Goal: Entertainment & Leisure: Browse casually

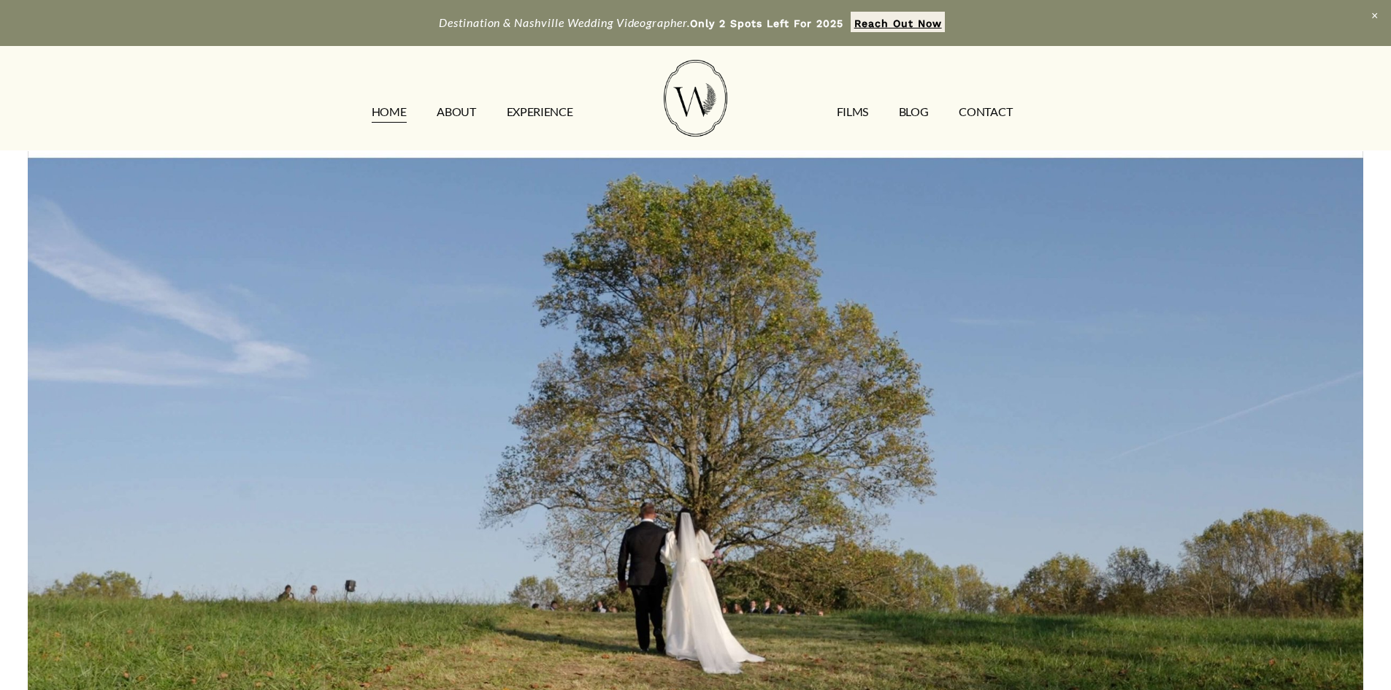
click at [851, 109] on link "FILMS" at bounding box center [852, 111] width 31 height 23
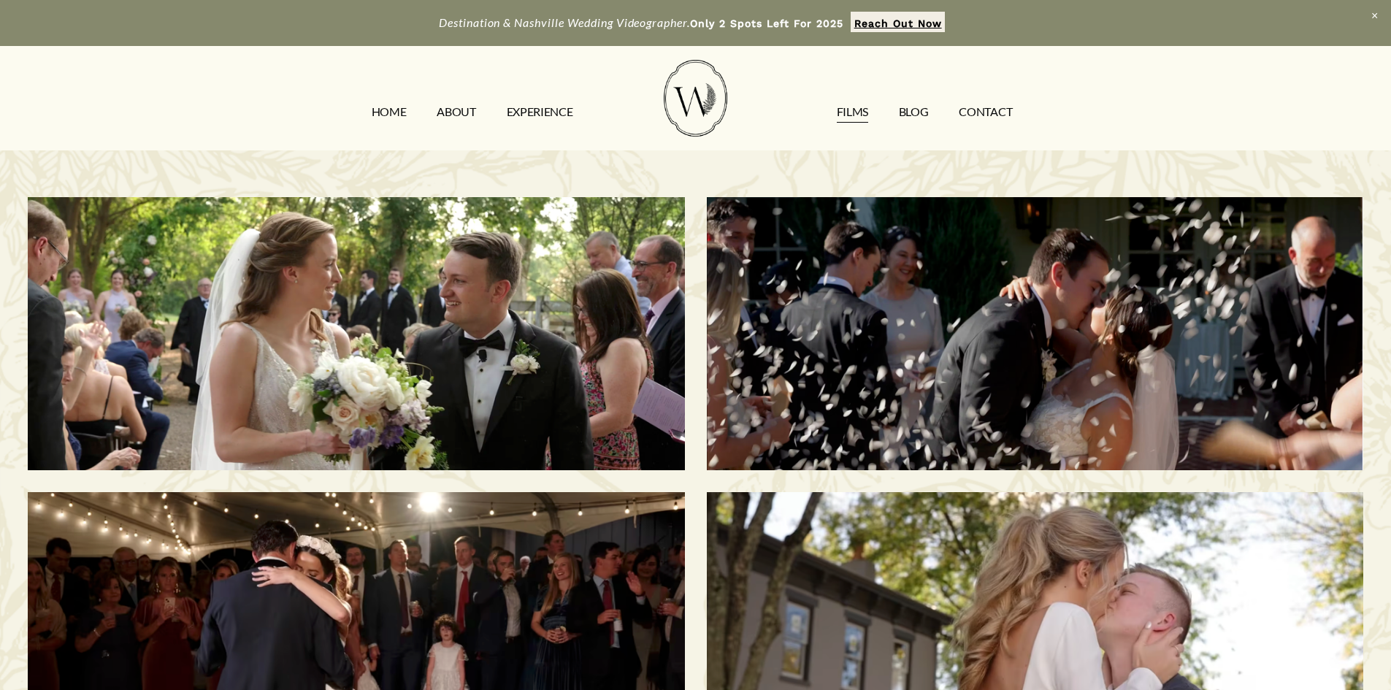
click at [498, 305] on div "Morgan & Tommy | Nashville, TN" at bounding box center [356, 334] width 656 height 274
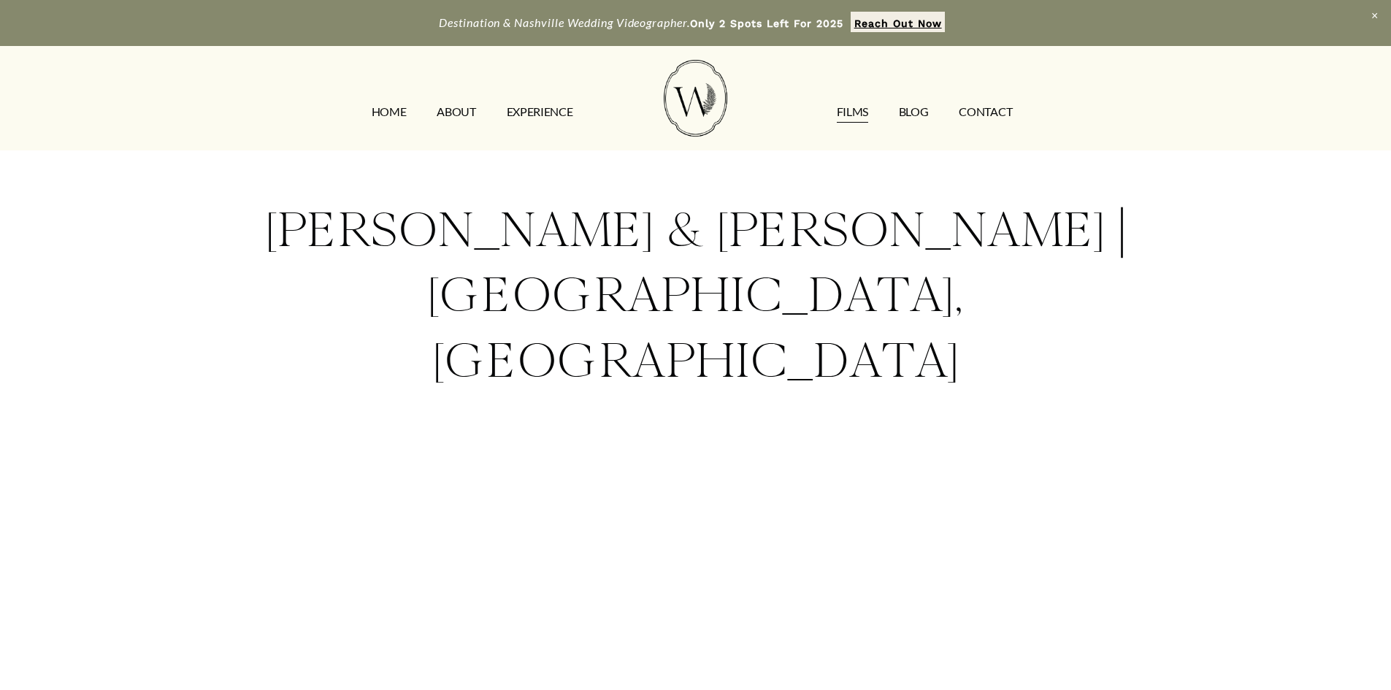
scroll to position [219, 0]
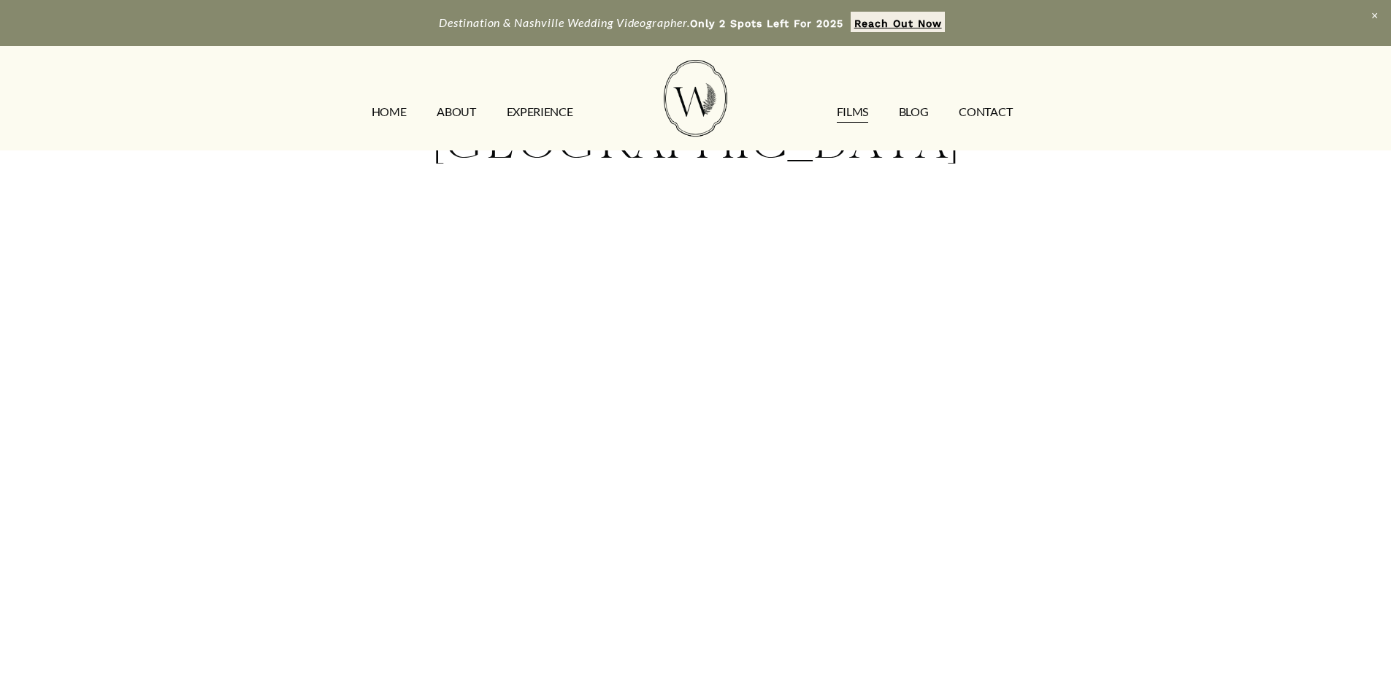
click at [47, 466] on div "Morgan & Tommy | Nashville, TN" at bounding box center [695, 395] width 1391 height 927
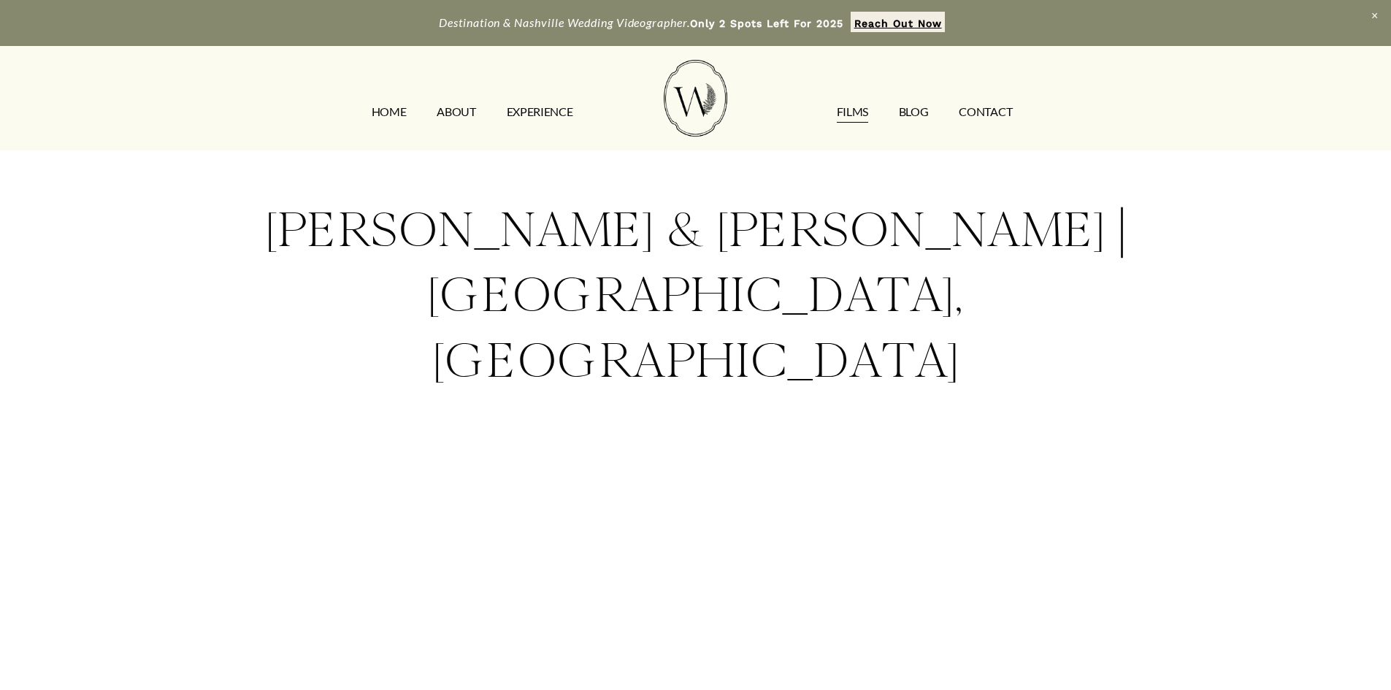
click at [456, 112] on link "ABOUT" at bounding box center [456, 111] width 39 height 23
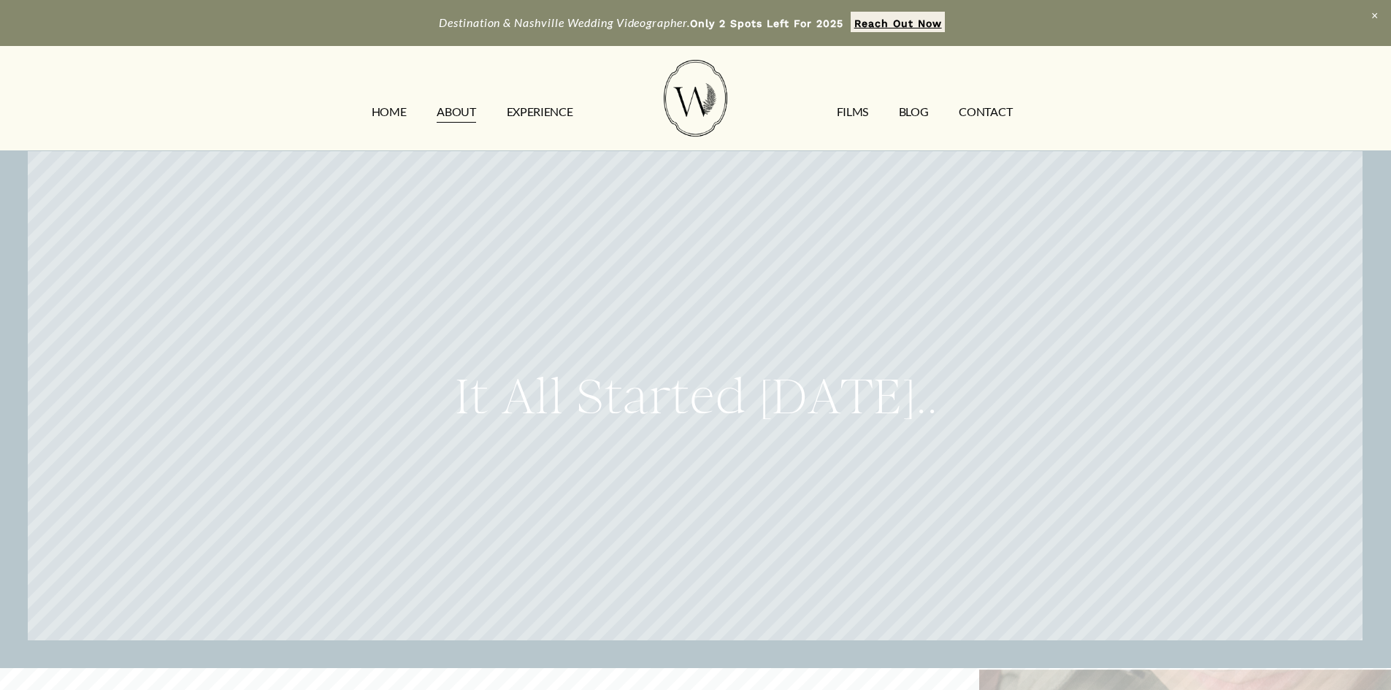
click at [866, 110] on link "FILMS" at bounding box center [852, 111] width 31 height 23
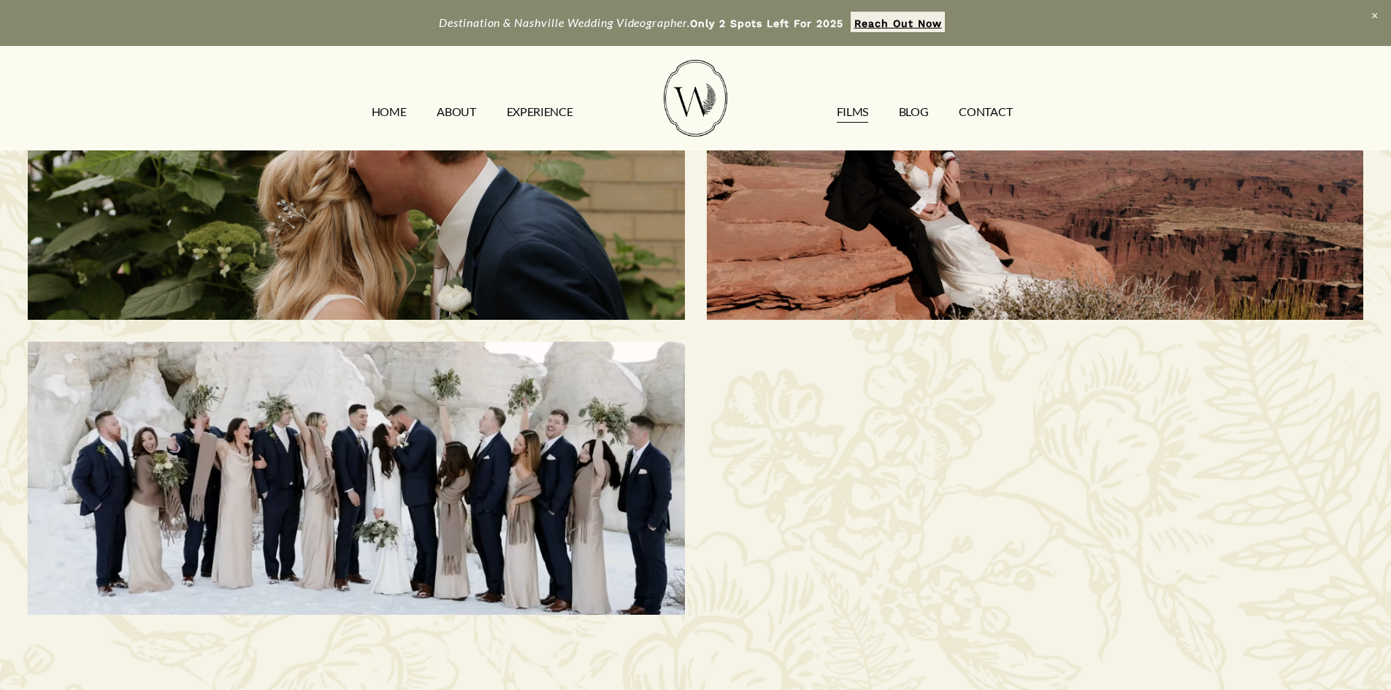
scroll to position [876, 0]
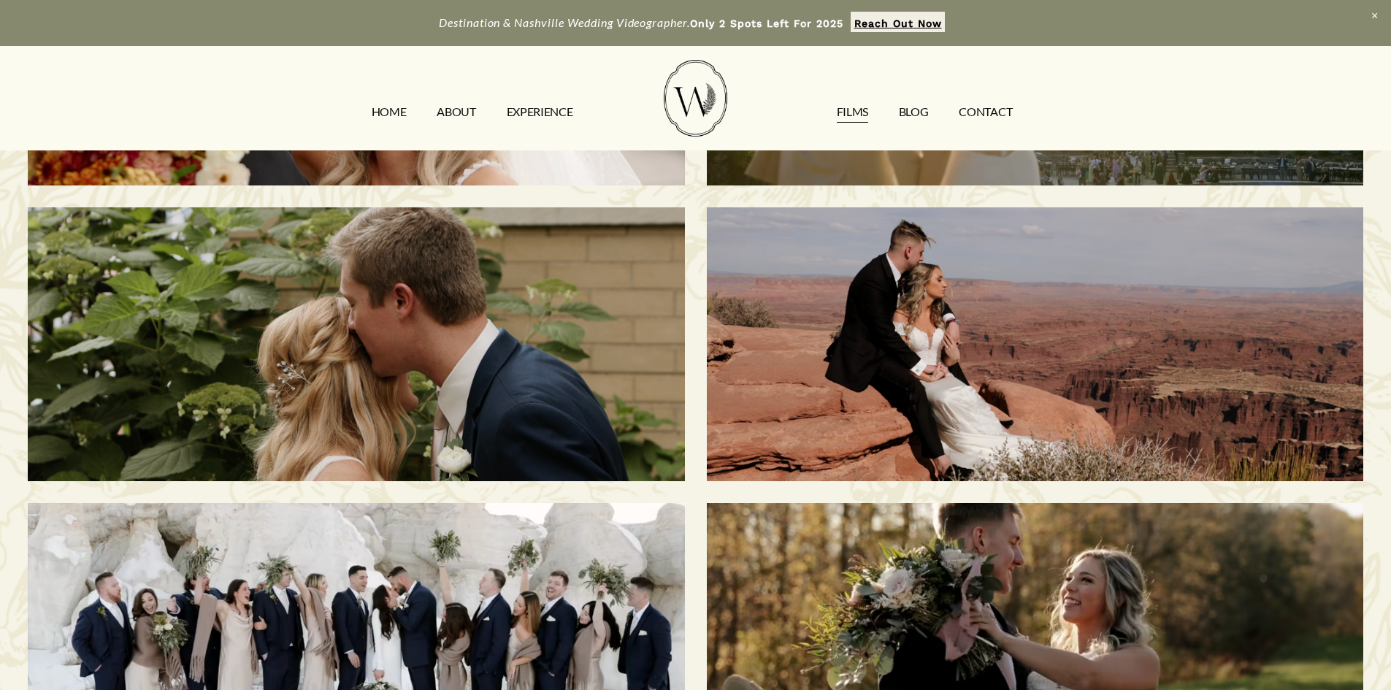
click at [1068, 359] on h3 "Natalie & Charley | Moab, UT" at bounding box center [1034, 344] width 565 height 103
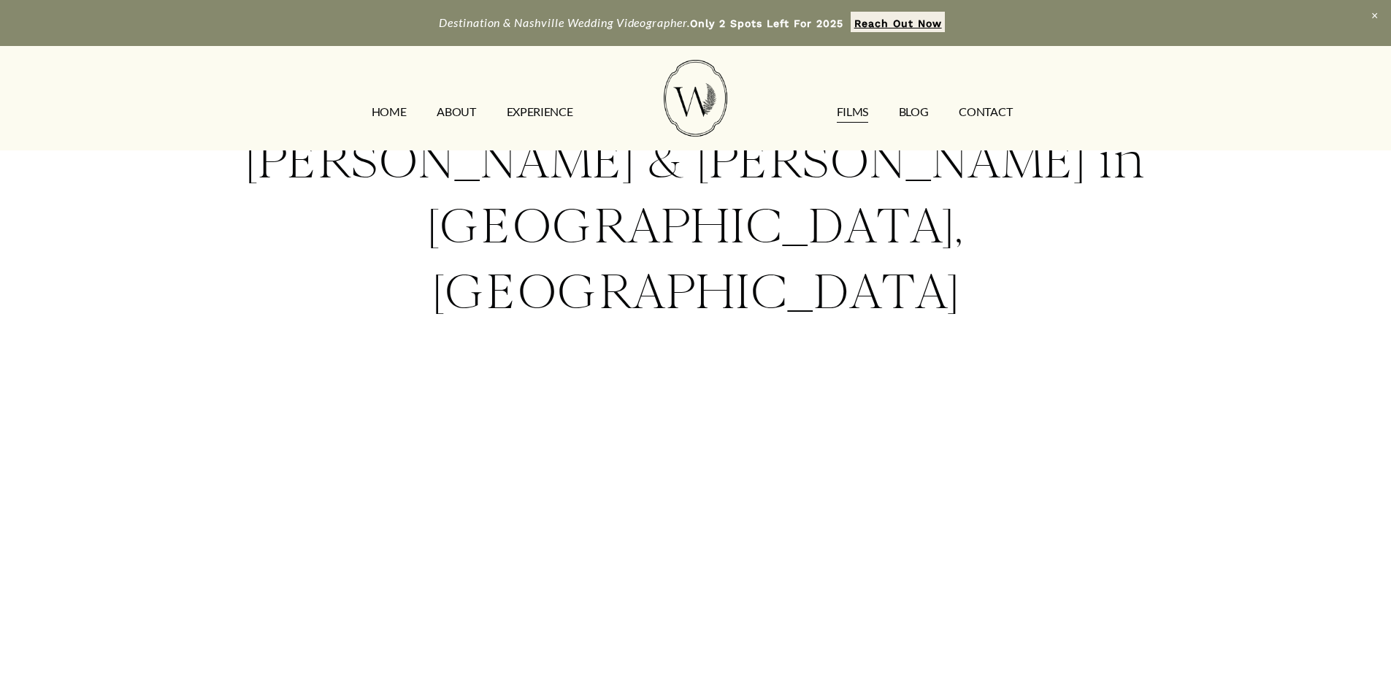
scroll to position [146, 0]
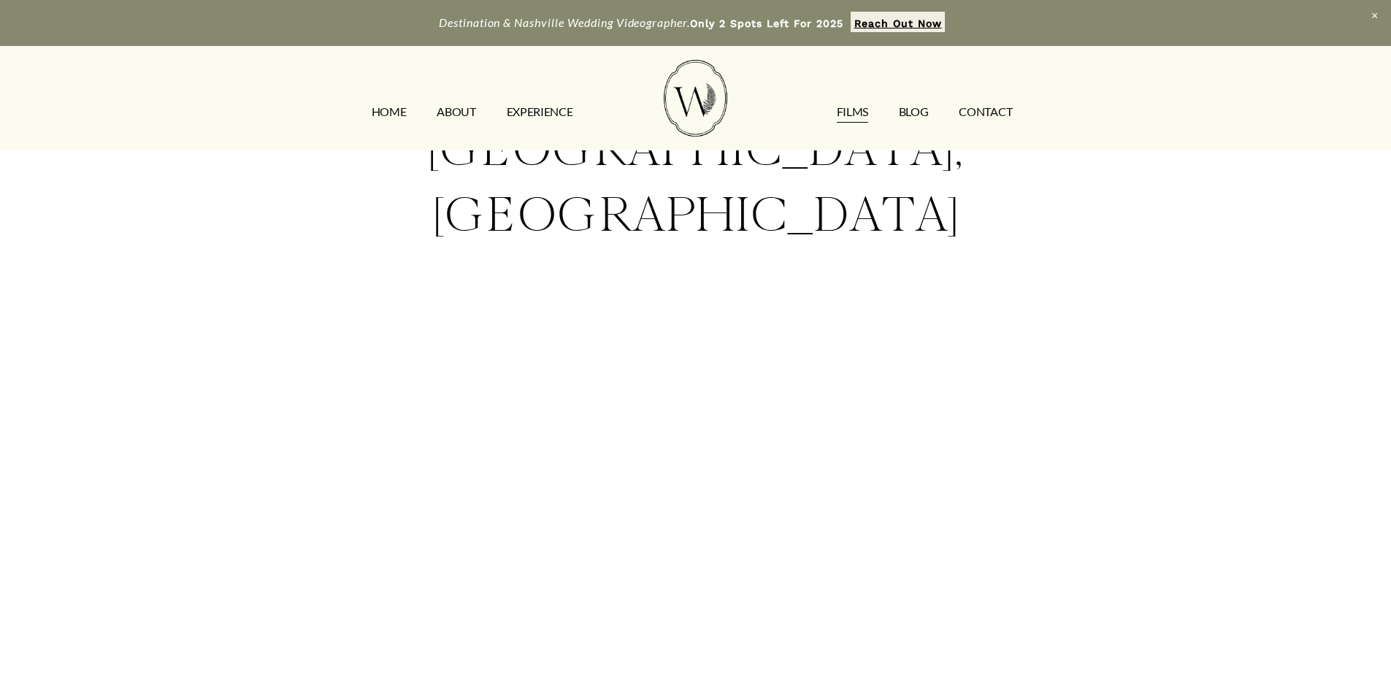
click at [389, 102] on link "HOME" at bounding box center [389, 111] width 35 height 23
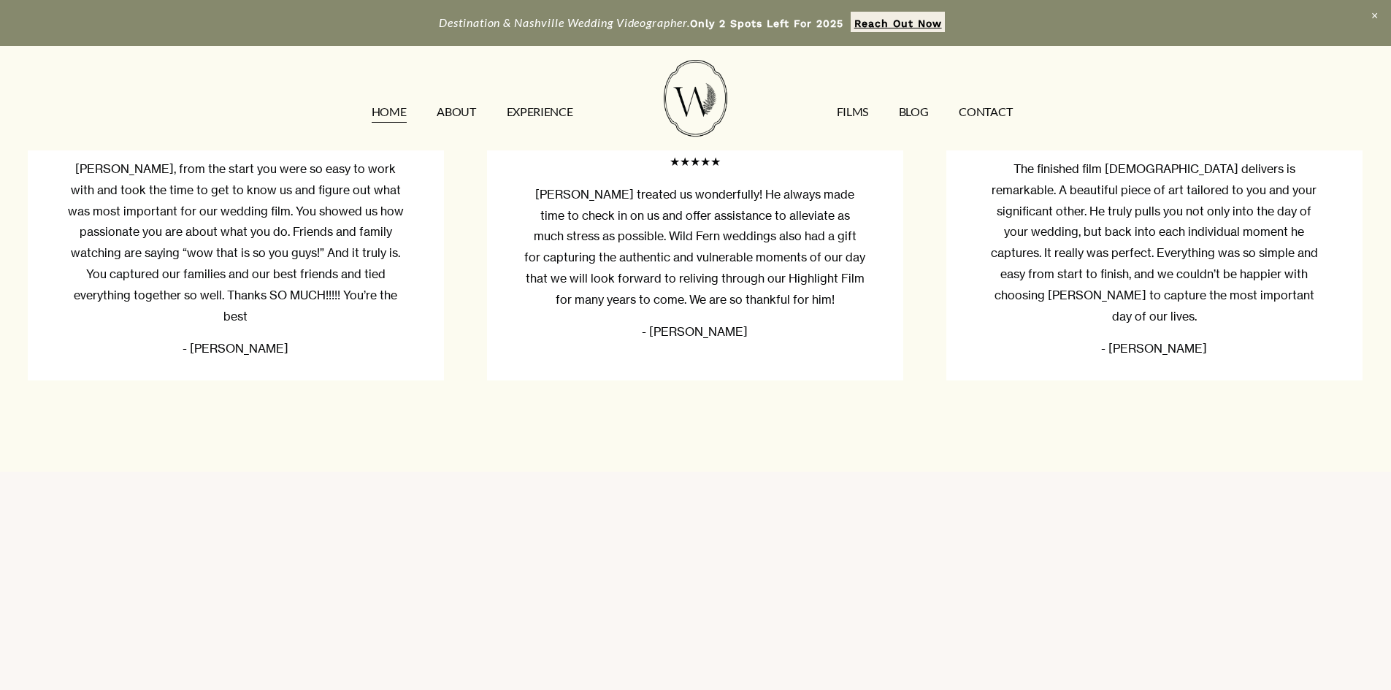
scroll to position [4526, 0]
